Goal: Information Seeking & Learning: Compare options

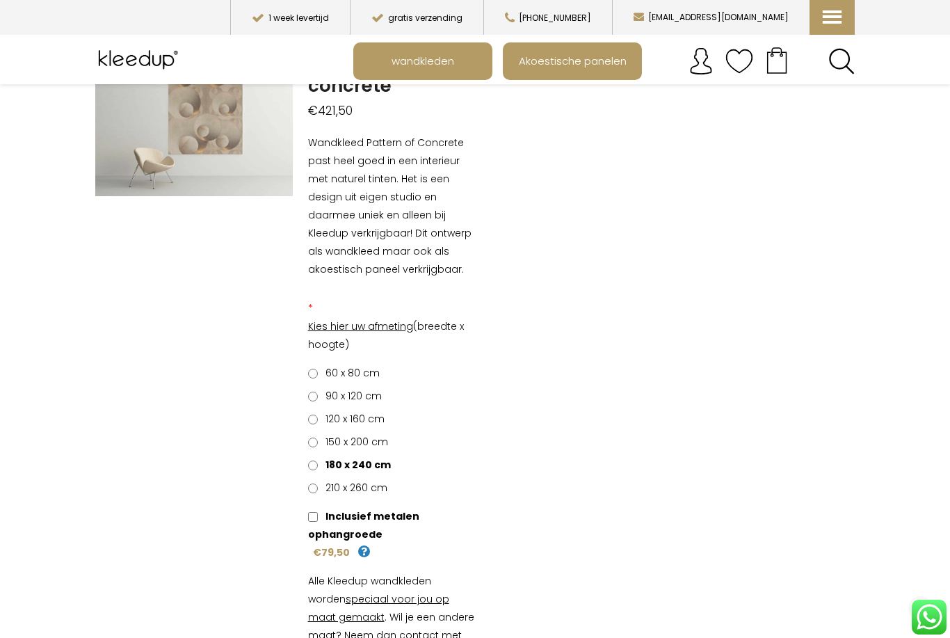
scroll to position [145, 0]
click at [305, 444] on div "60 x 80 cm €0,00 90 x 120 cm €39,60 120 x 160 cm €90,00 150 x 200 cm €150,00 18…" at bounding box center [392, 429] width 188 height 133
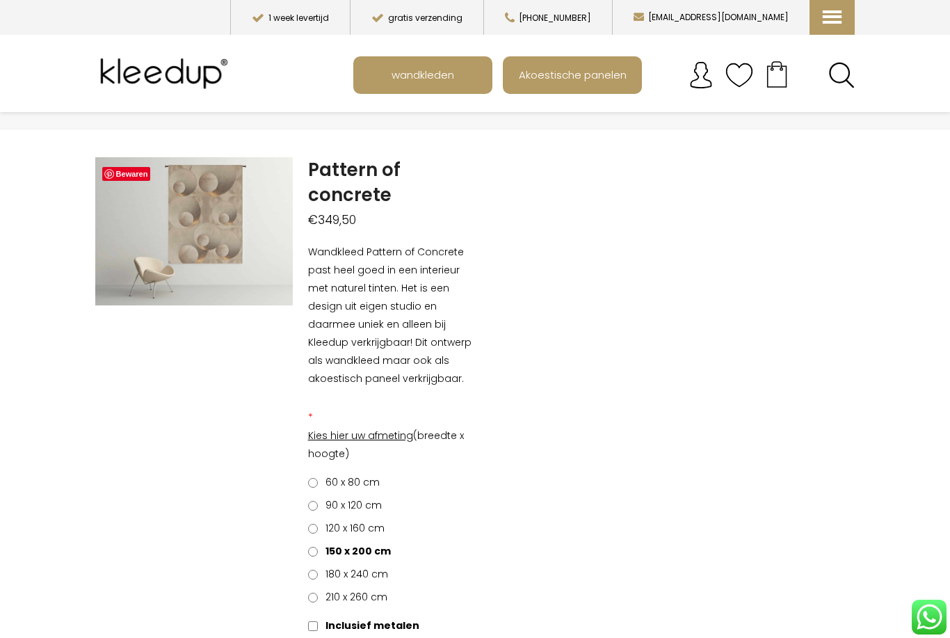
scroll to position [38, 0]
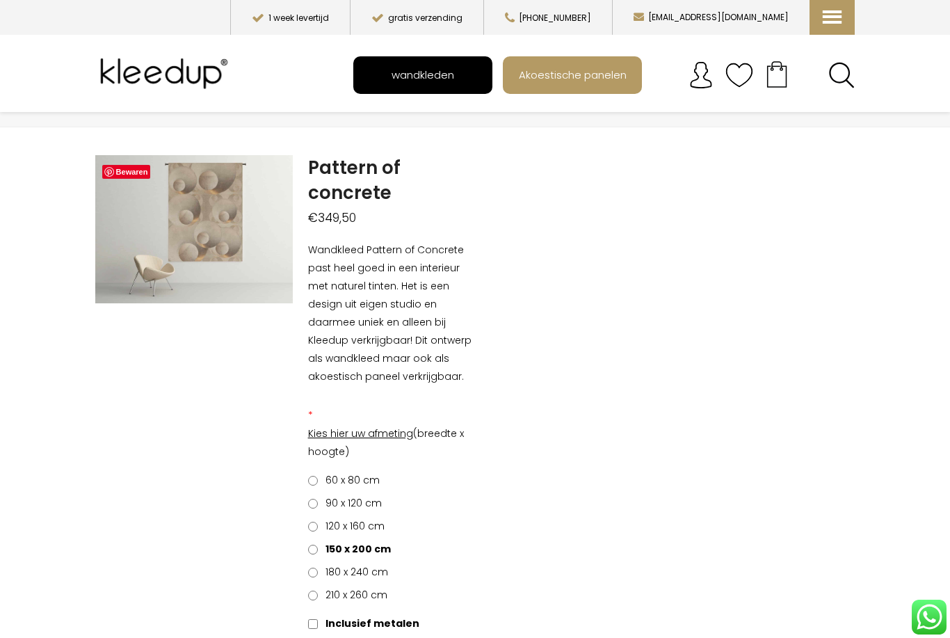
click at [444, 67] on span "wandkleden" at bounding box center [423, 74] width 78 height 26
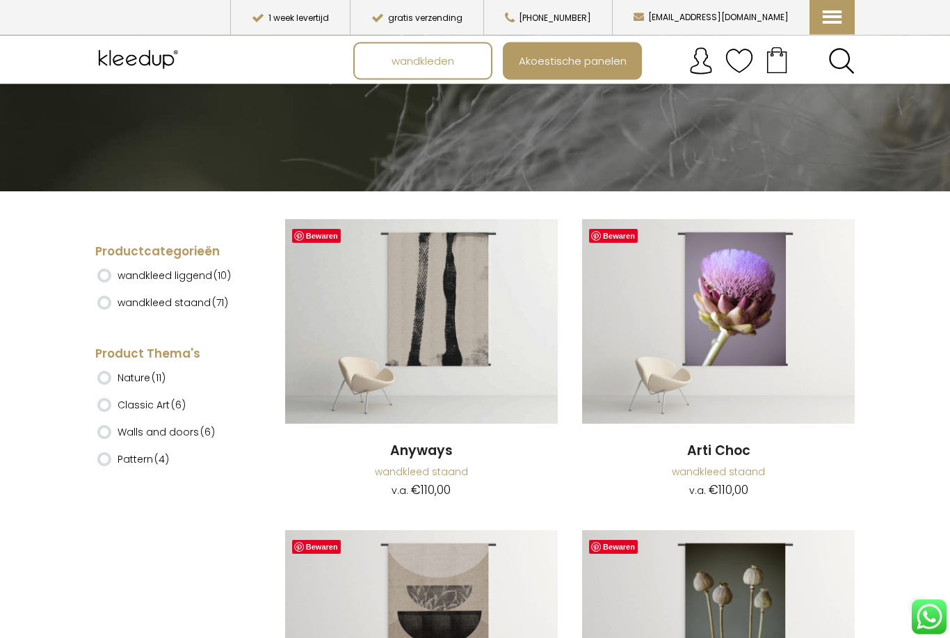
scroll to position [200, 0]
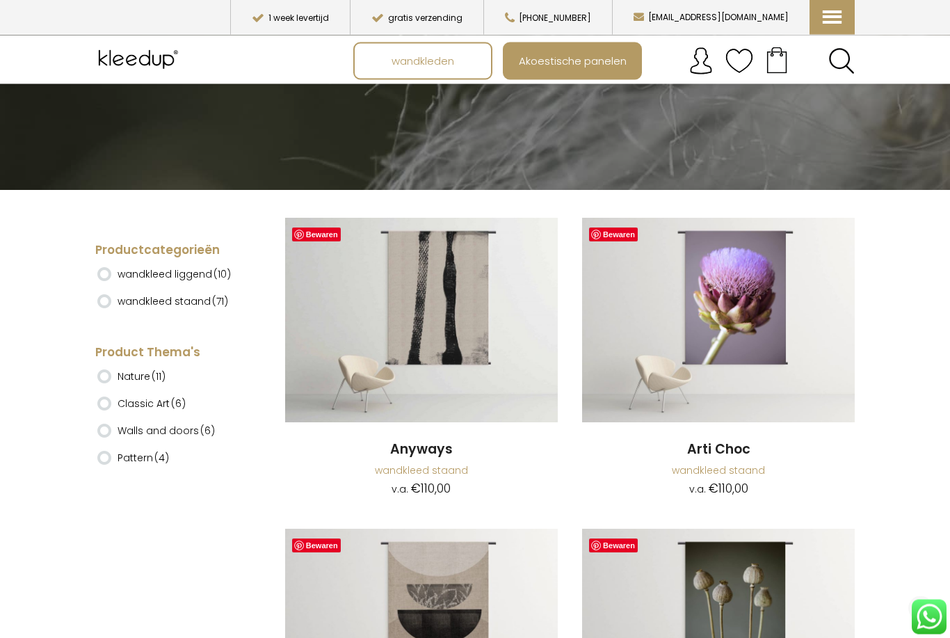
click at [107, 295] on ins at bounding box center [104, 302] width 14 height 14
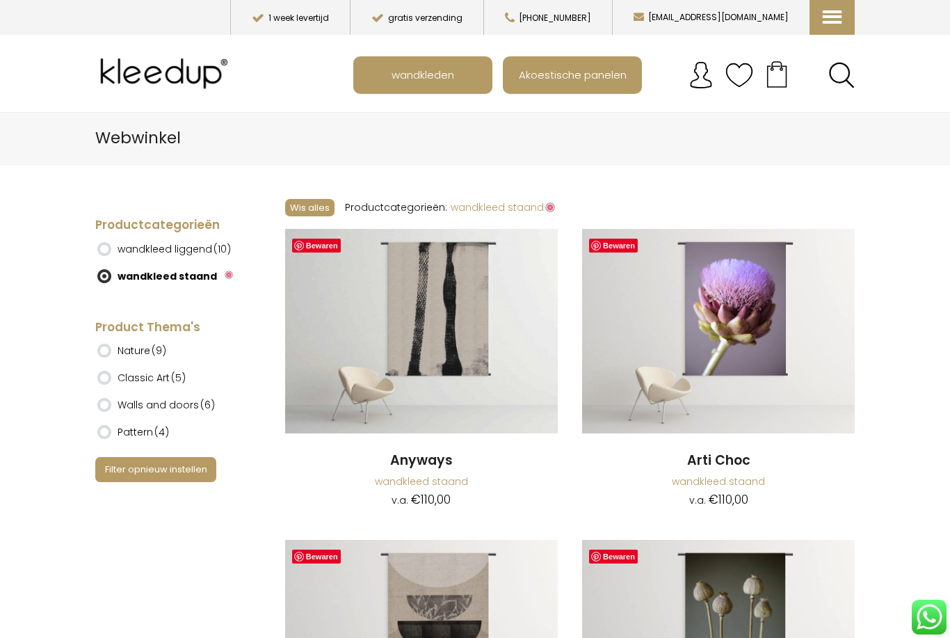
click at [108, 343] on ins at bounding box center [104, 350] width 14 height 14
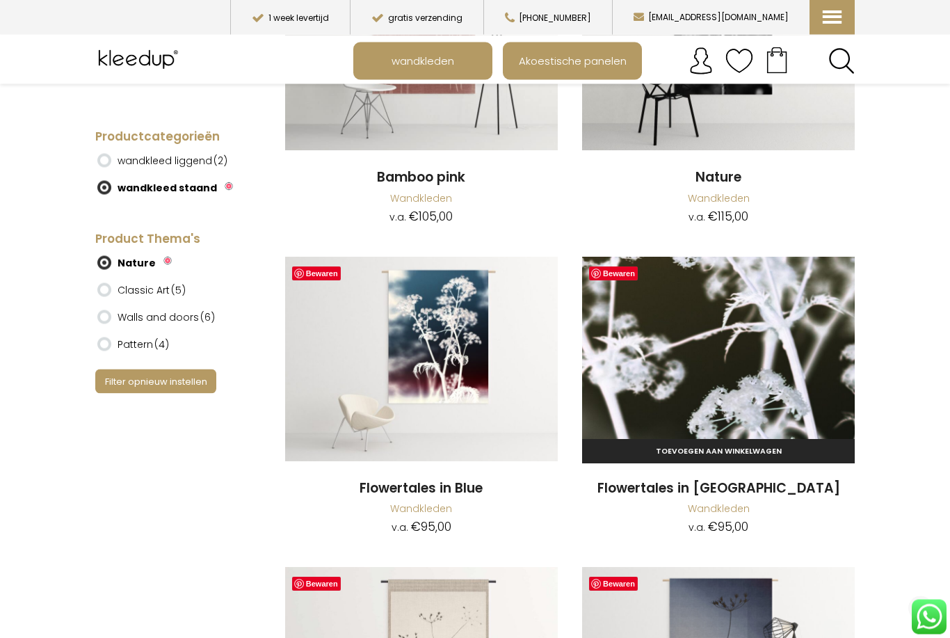
scroll to position [283, 0]
click at [731, 344] on img at bounding box center [718, 359] width 273 height 204
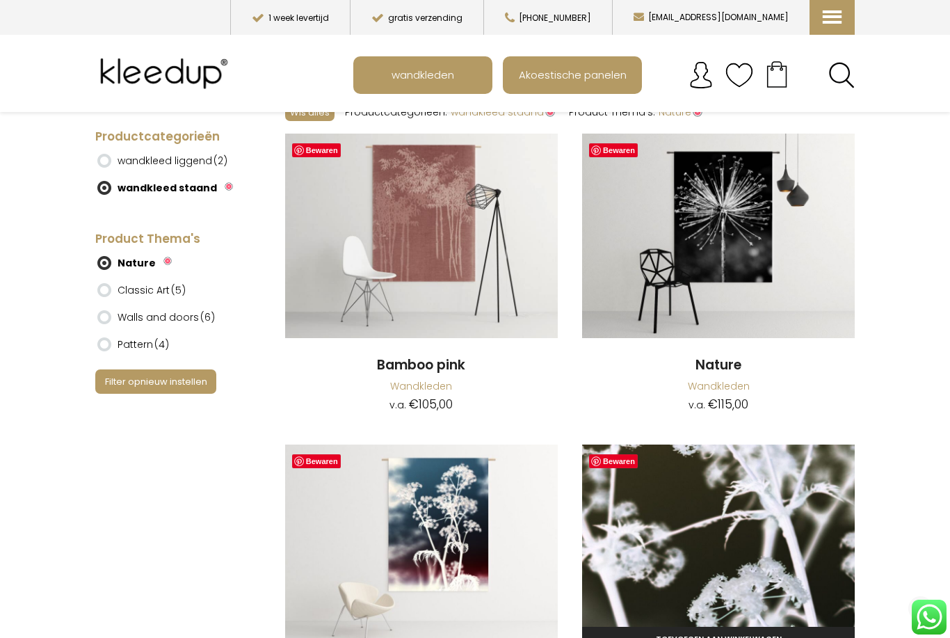
scroll to position [0, 0]
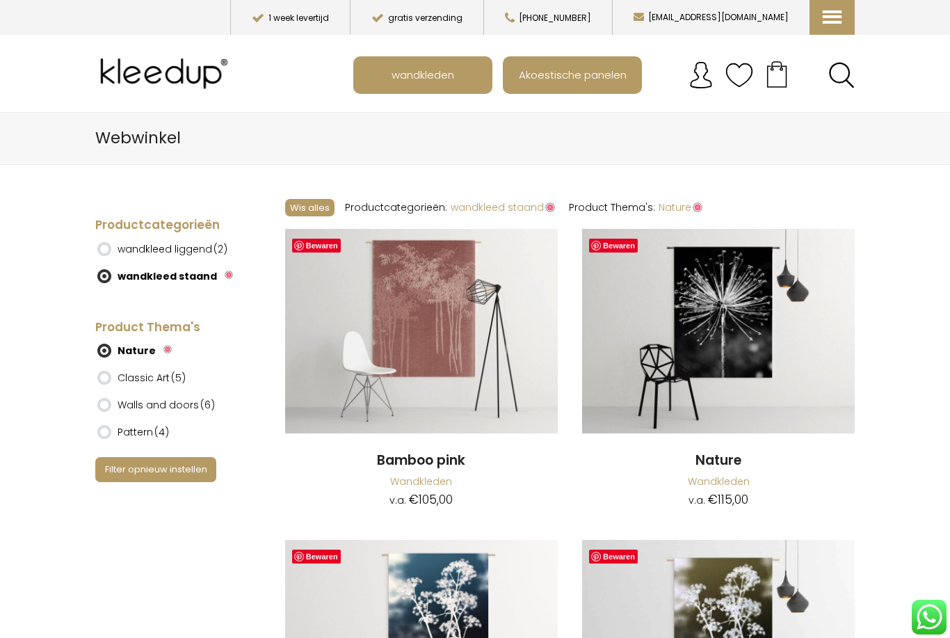
click at [99, 350] on ins at bounding box center [104, 350] width 14 height 14
click at [97, 343] on ins at bounding box center [104, 350] width 14 height 14
click at [107, 349] on ins at bounding box center [104, 350] width 14 height 14
click at [151, 339] on label "Nature" at bounding box center [136, 351] width 38 height 24
click at [163, 345] on img at bounding box center [167, 349] width 8 height 8
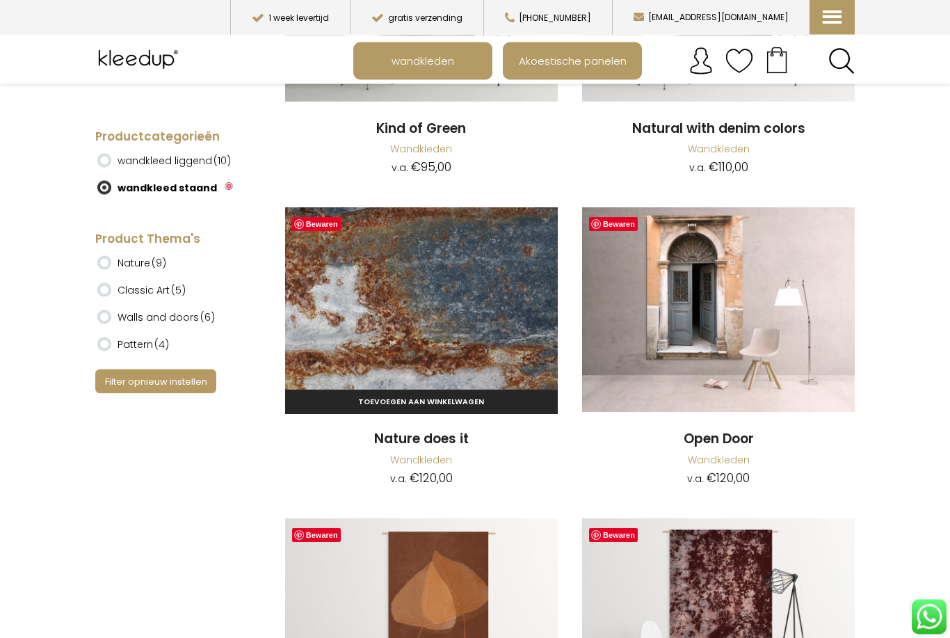
scroll to position [7784, 0]
click at [398, 258] on img at bounding box center [421, 309] width 273 height 204
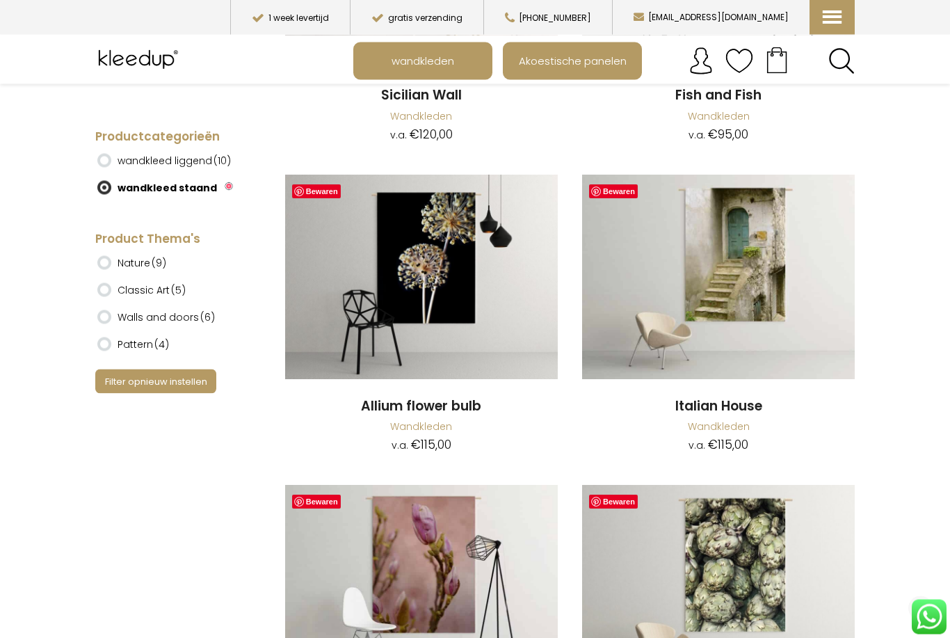
scroll to position [9058, 0]
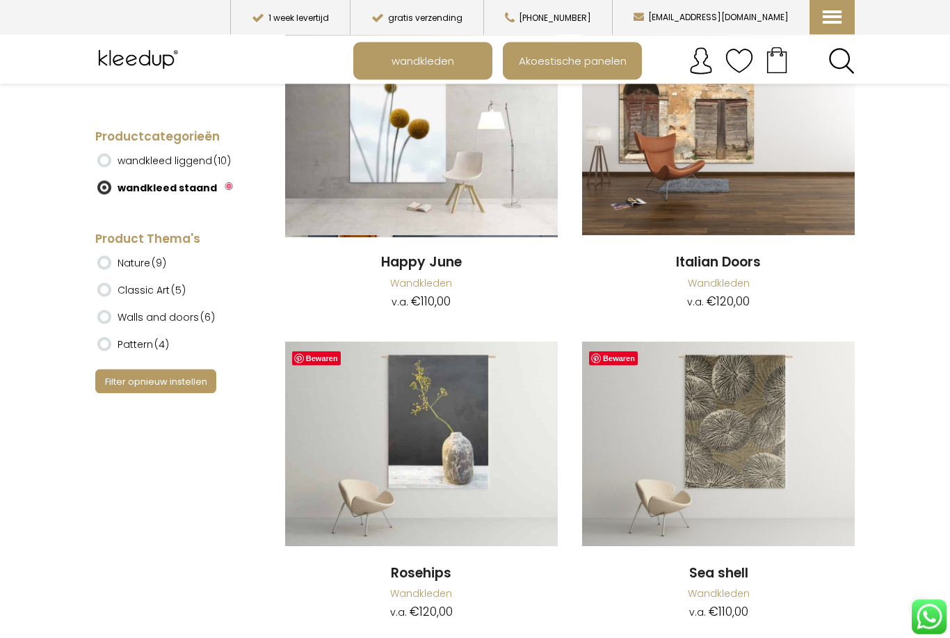
scroll to position [10445, 0]
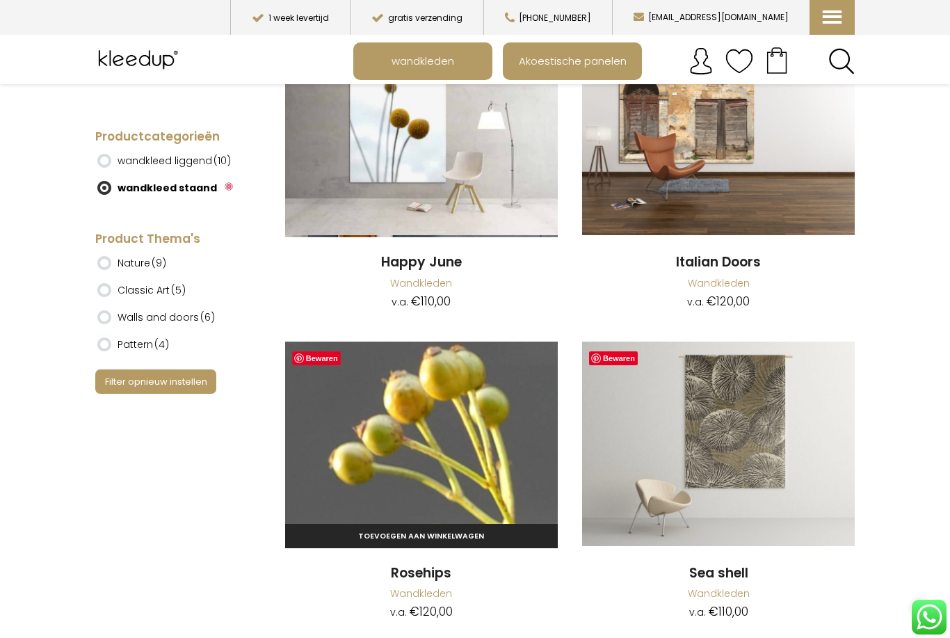
click at [440, 405] on img at bounding box center [421, 443] width 273 height 204
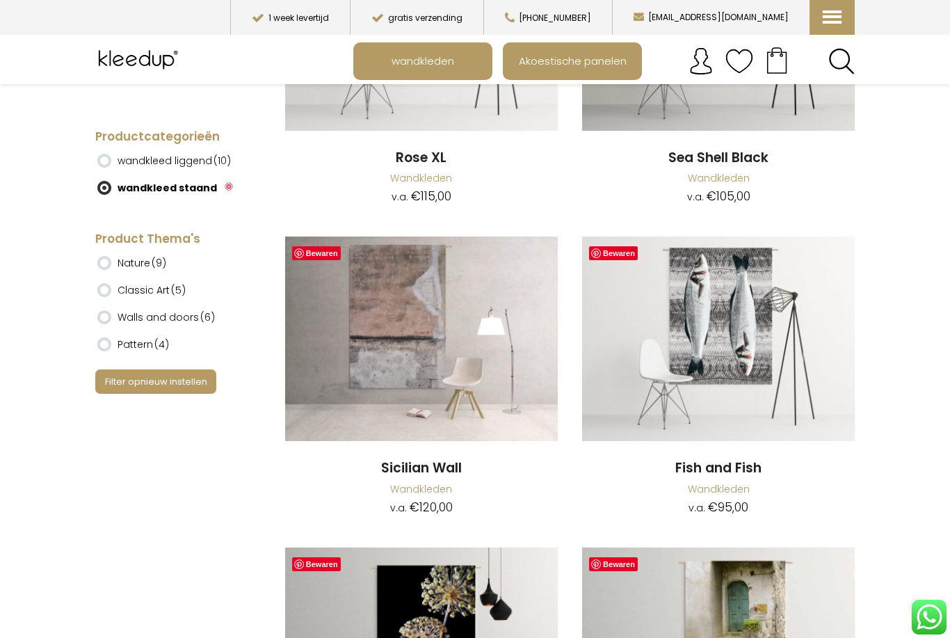
scroll to position [8687, 0]
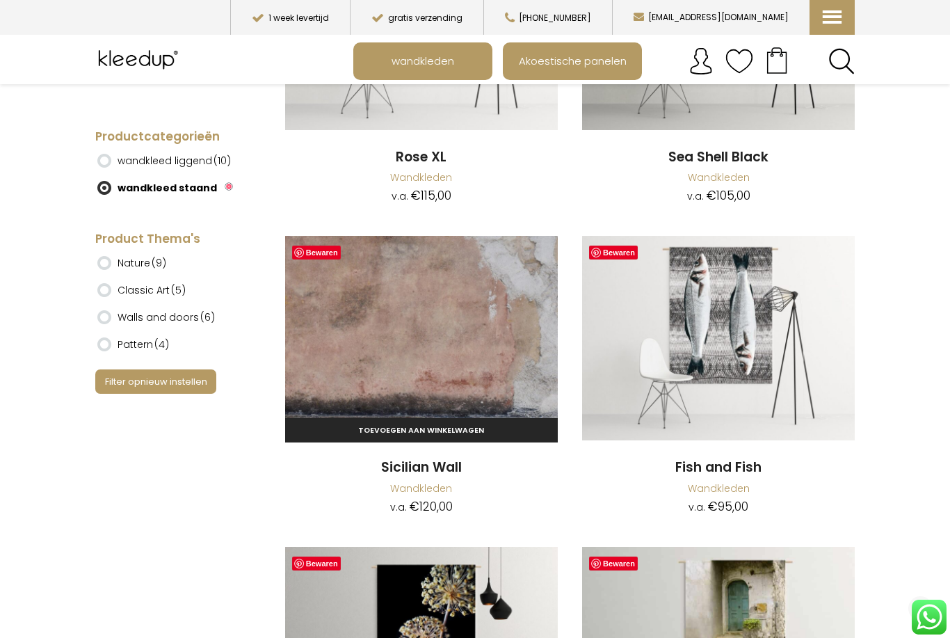
click at [427, 329] on img at bounding box center [421, 338] width 273 height 204
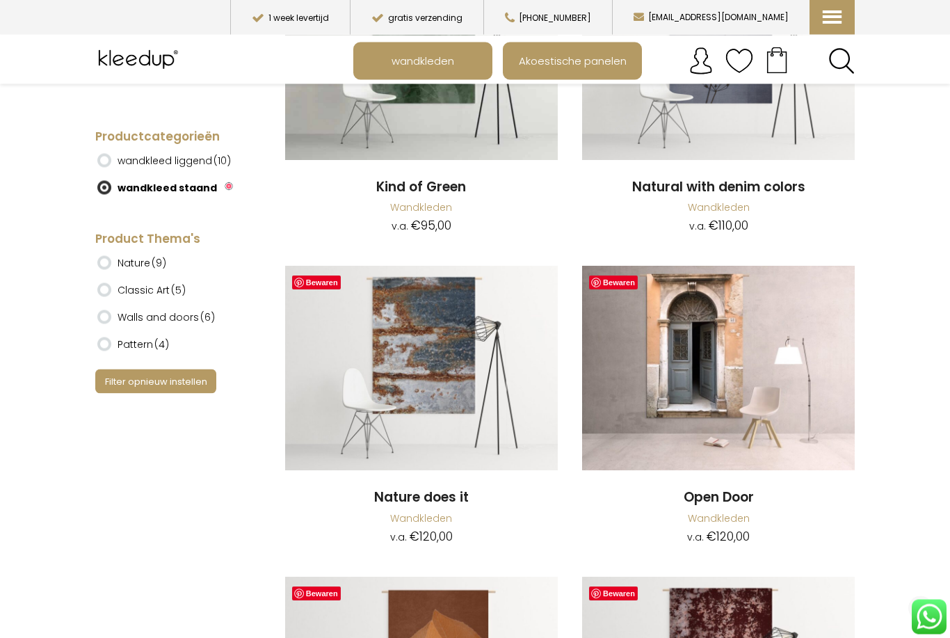
scroll to position [7713, 0]
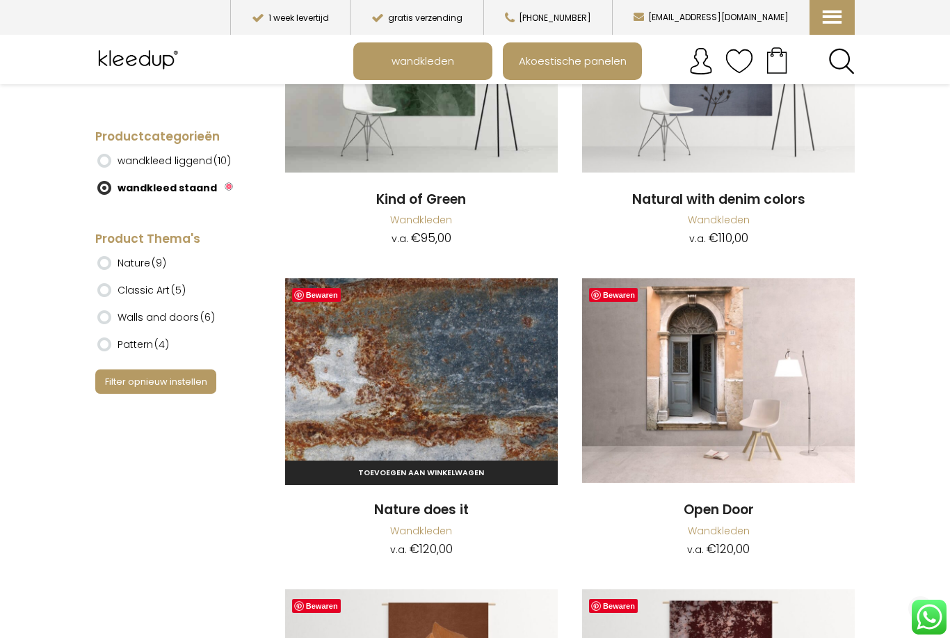
click at [434, 362] on img at bounding box center [421, 380] width 273 height 204
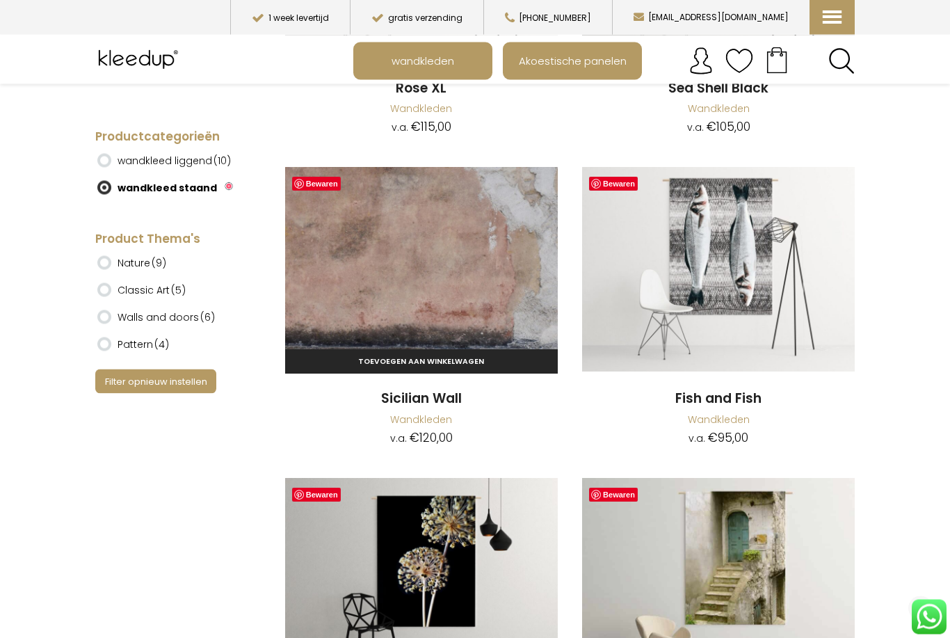
scroll to position [8756, 0]
click at [371, 248] on img at bounding box center [421, 269] width 273 height 204
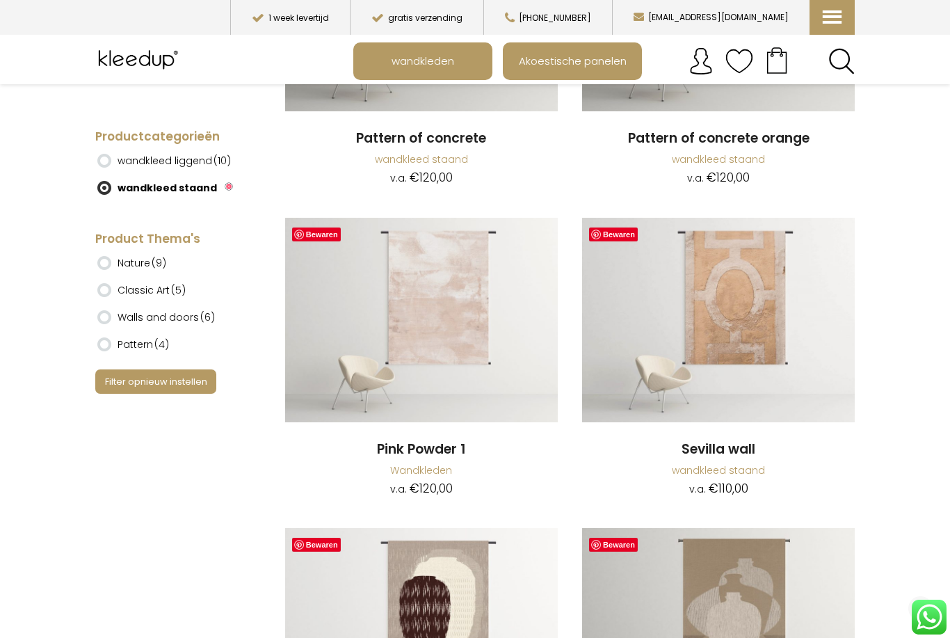
scroll to position [2516, 0]
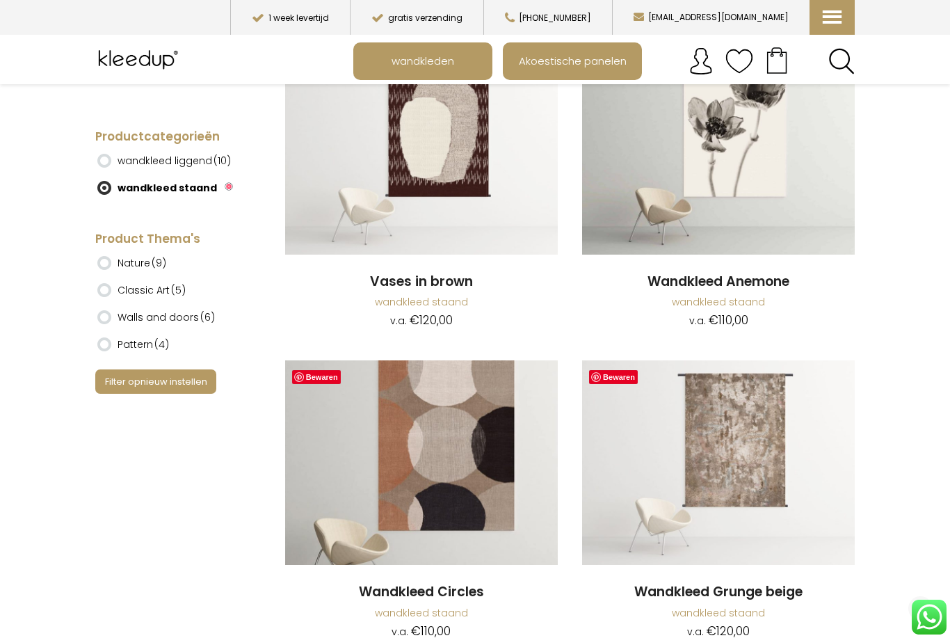
scroll to position [3680, 0]
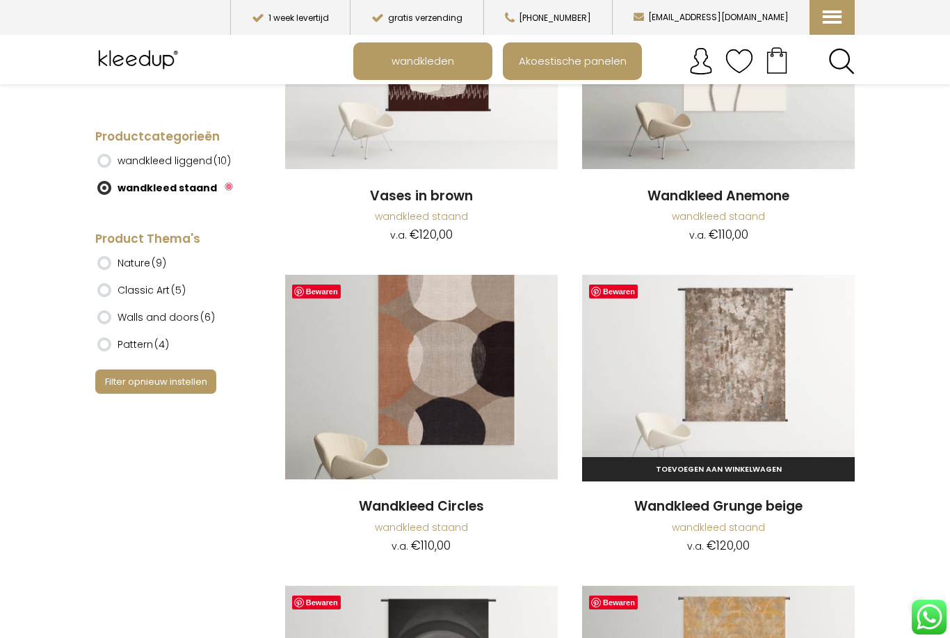
click at [720, 339] on img at bounding box center [718, 377] width 273 height 204
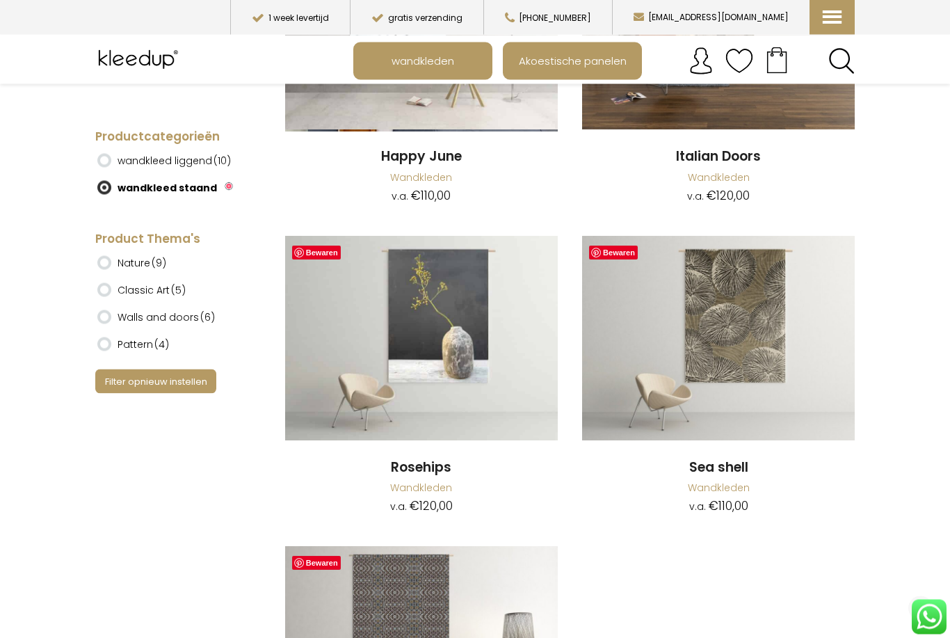
scroll to position [10550, 0]
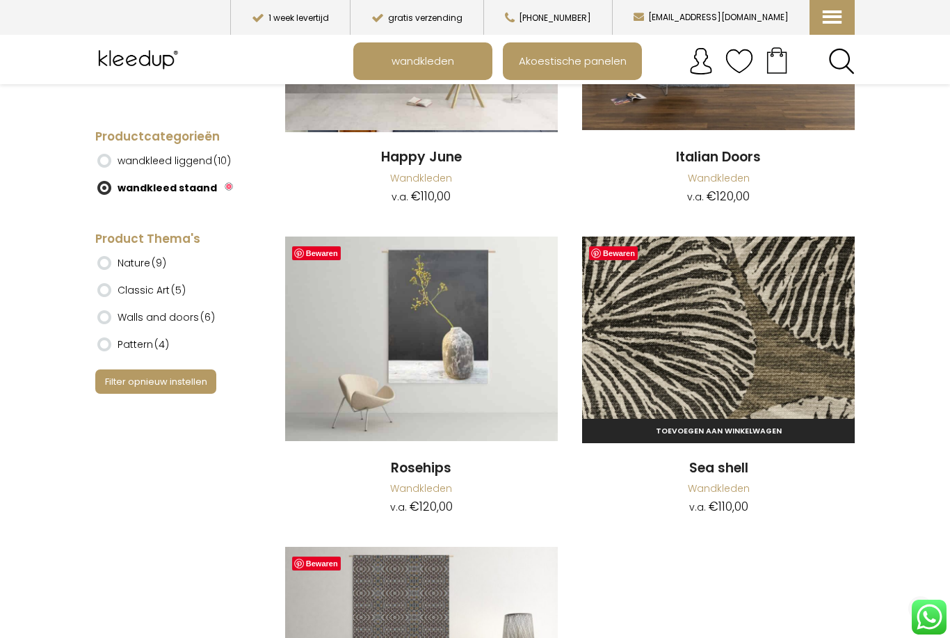
click at [674, 323] on img at bounding box center [718, 338] width 273 height 204
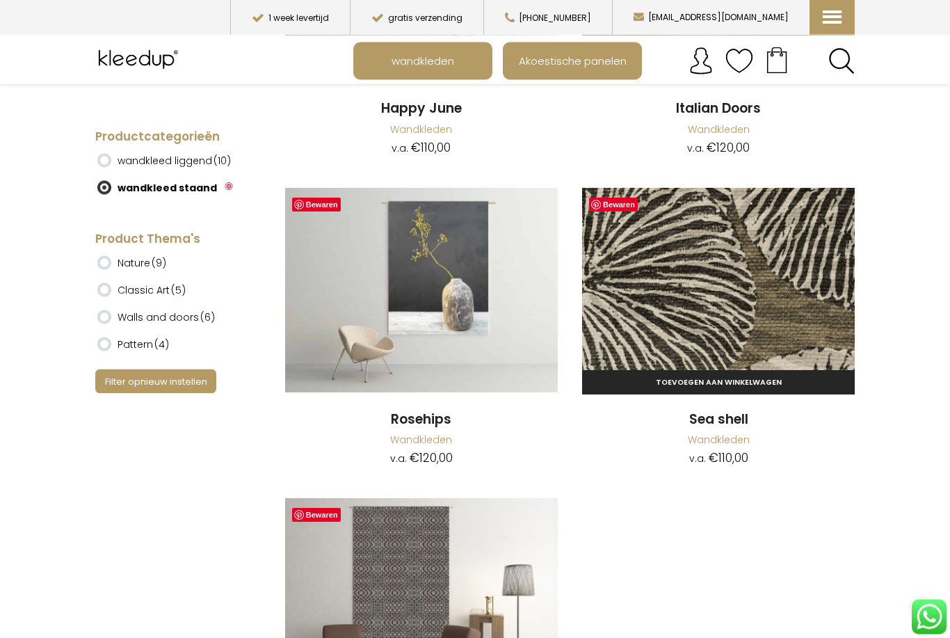
scroll to position [10599, 0]
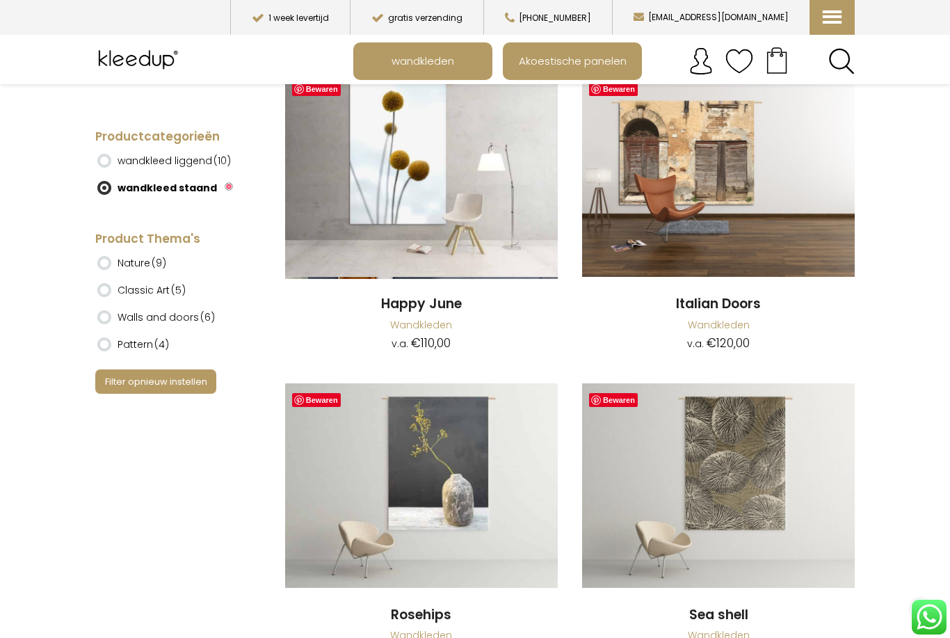
scroll to position [10402, 0]
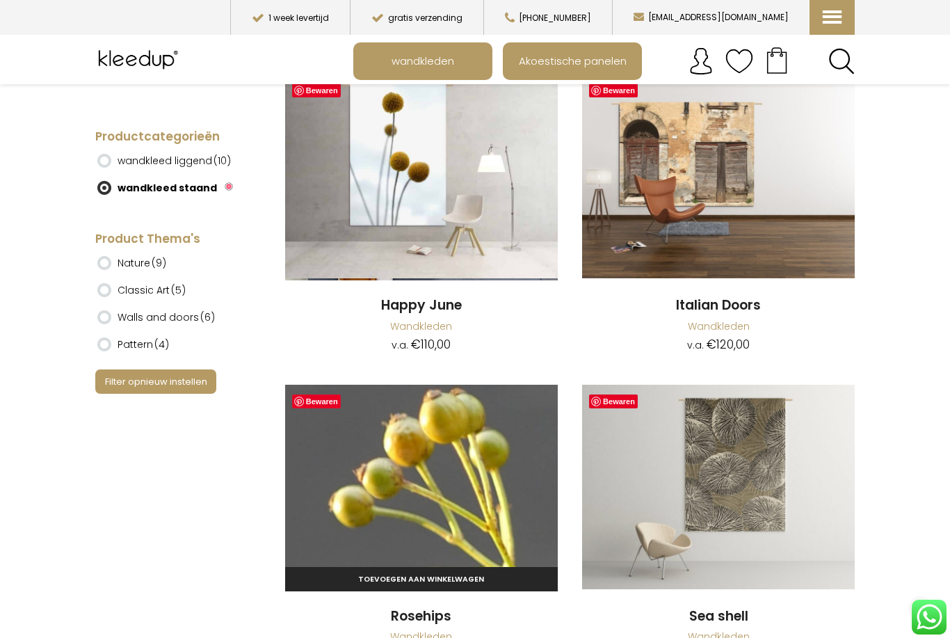
click at [391, 458] on img at bounding box center [421, 486] width 273 height 204
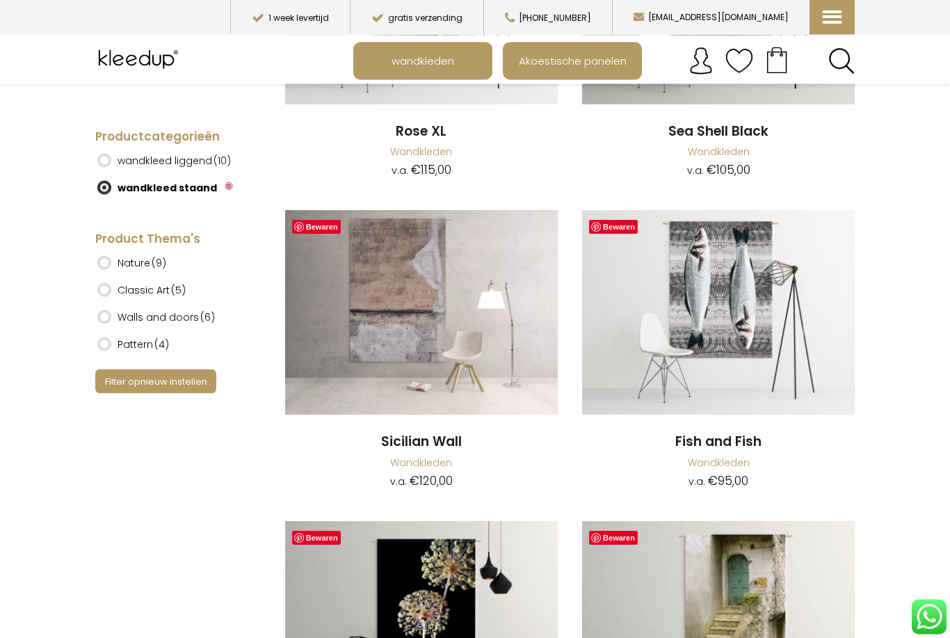
scroll to position [8680, 0]
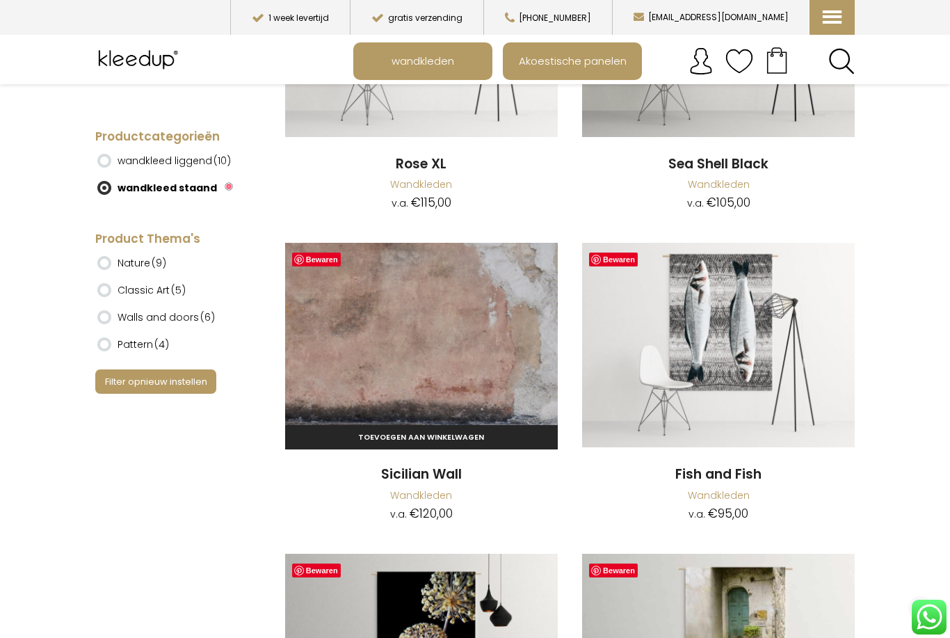
click at [366, 317] on img at bounding box center [421, 345] width 273 height 204
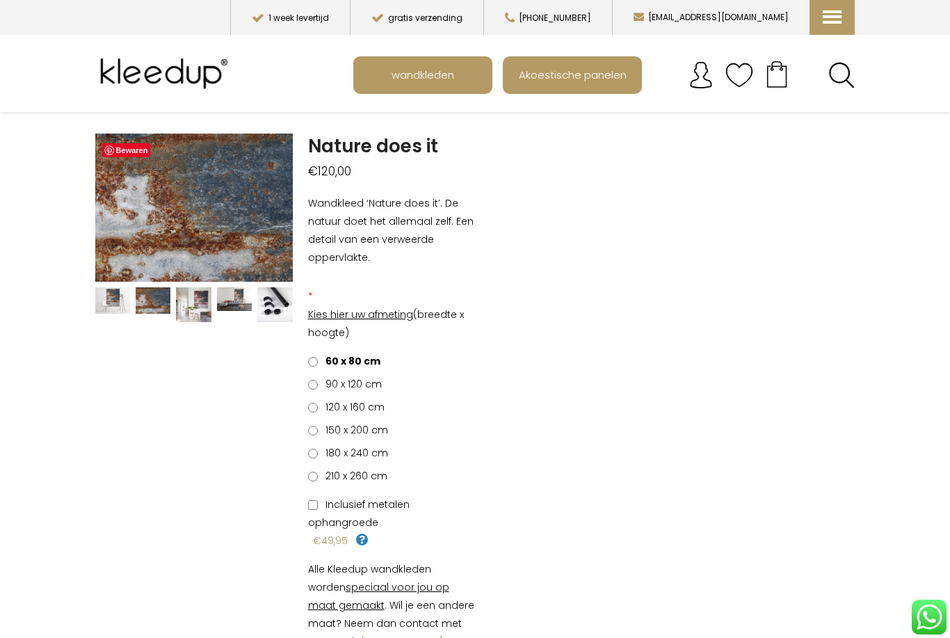
scroll to position [56, 0]
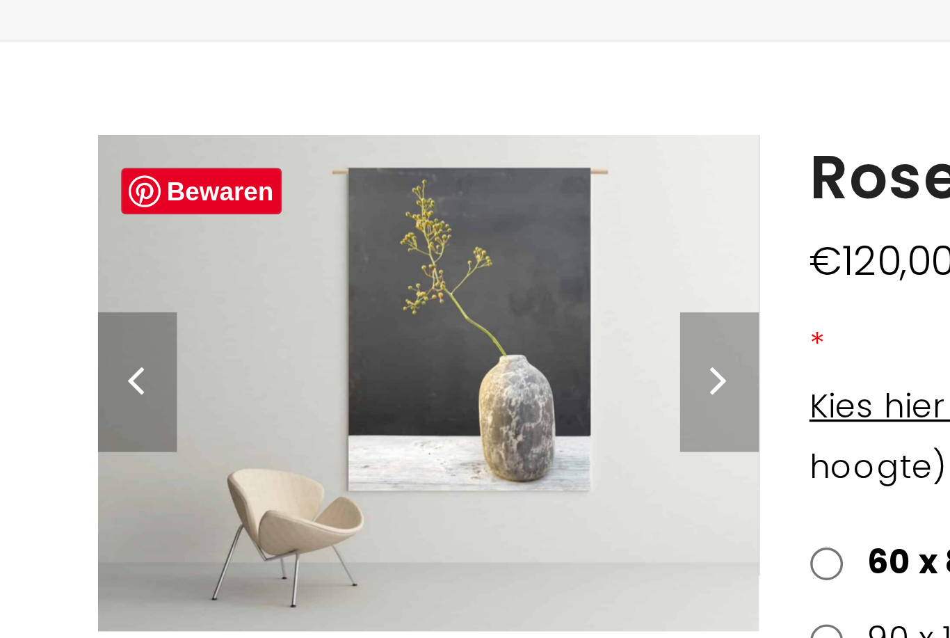
click at [133, 343] on li at bounding box center [153, 357] width 40 height 29
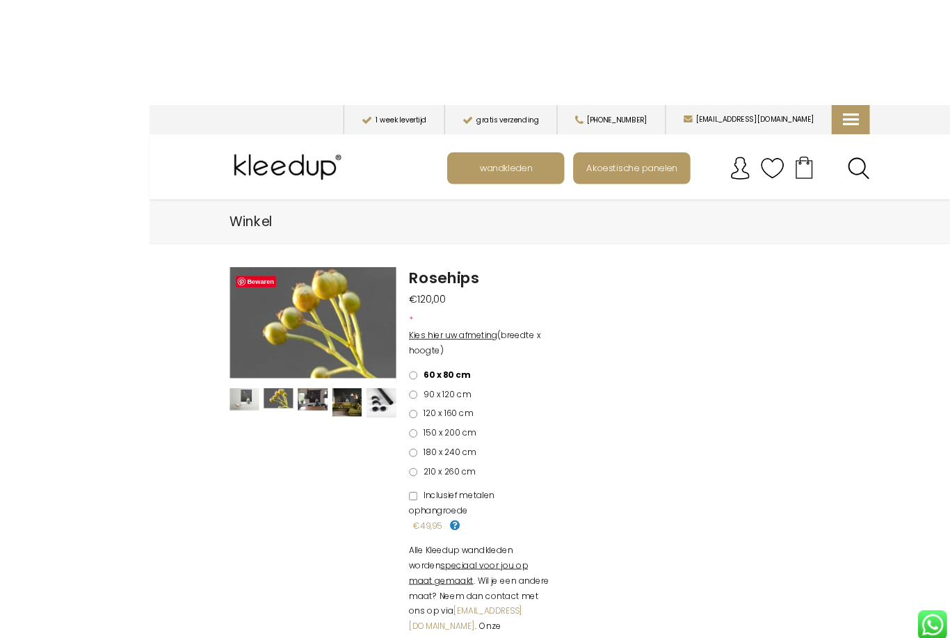
scroll to position [7, 0]
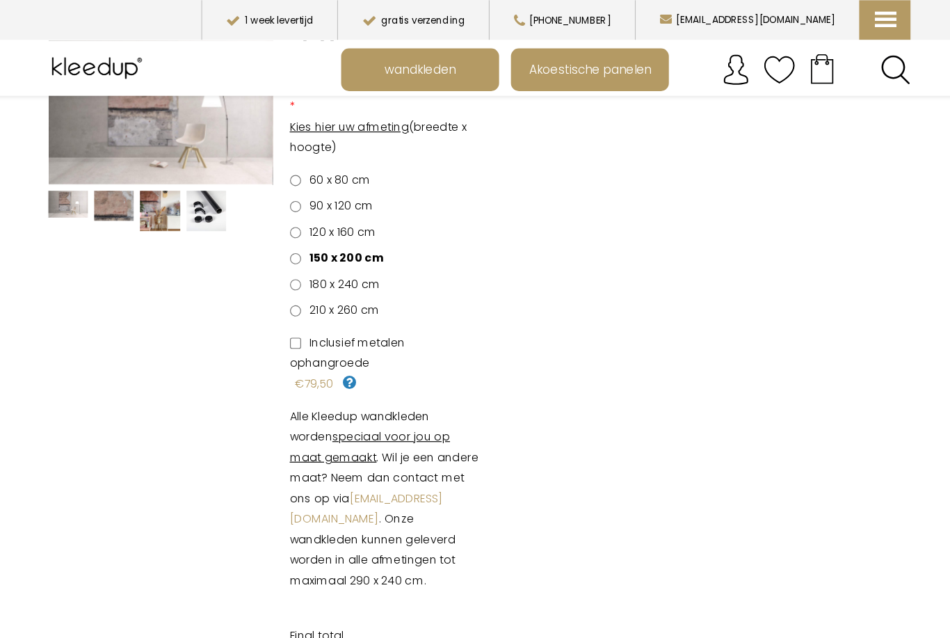
scroll to position [161, 0]
click at [308, 326] on label "Inclusief metalen ophangroede" at bounding box center [391, 311] width 167 height 36
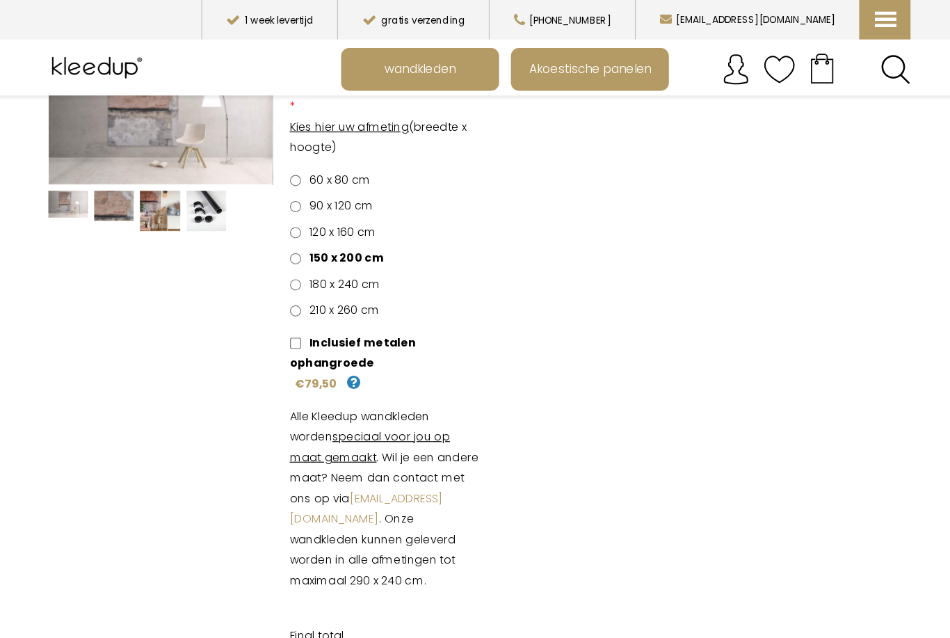
click at [358, 339] on icon at bounding box center [364, 337] width 13 height 13
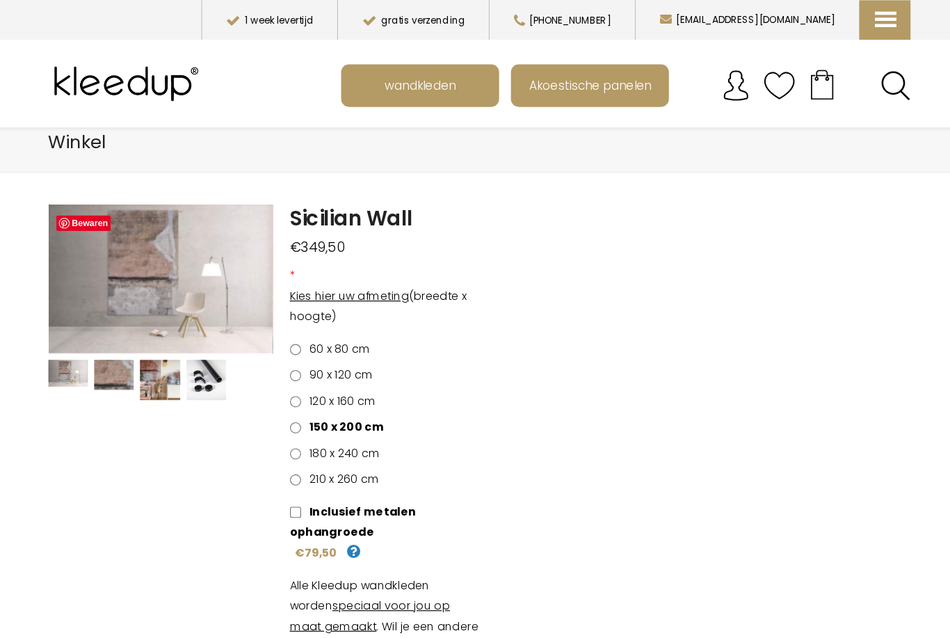
scroll to position [13, 0]
